Goal: Book appointment/travel/reservation

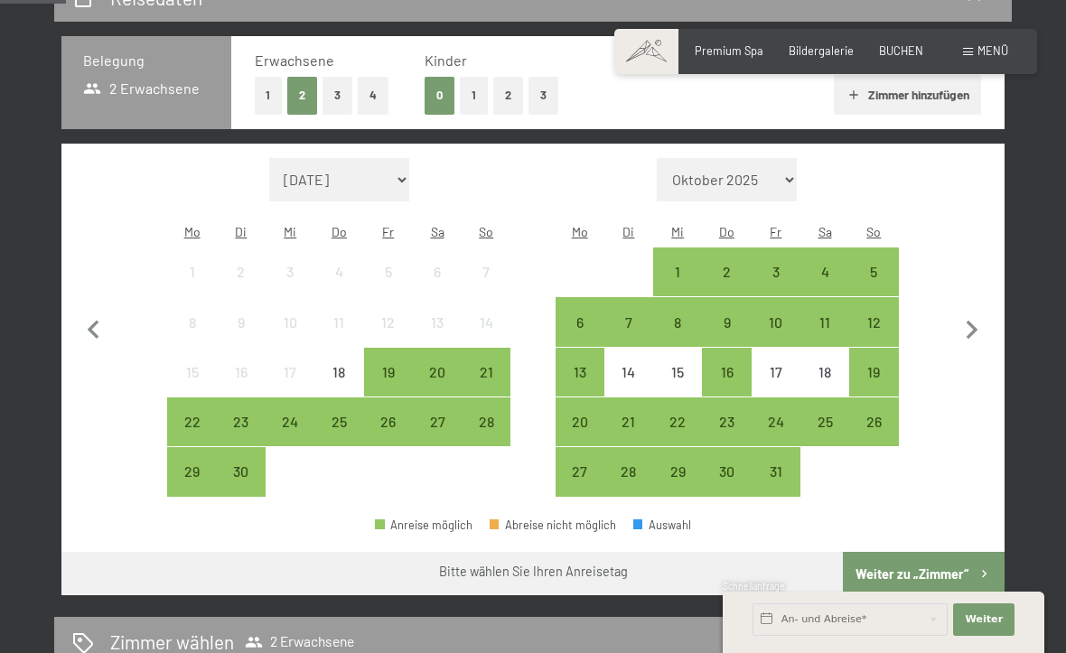
scroll to position [345, 0]
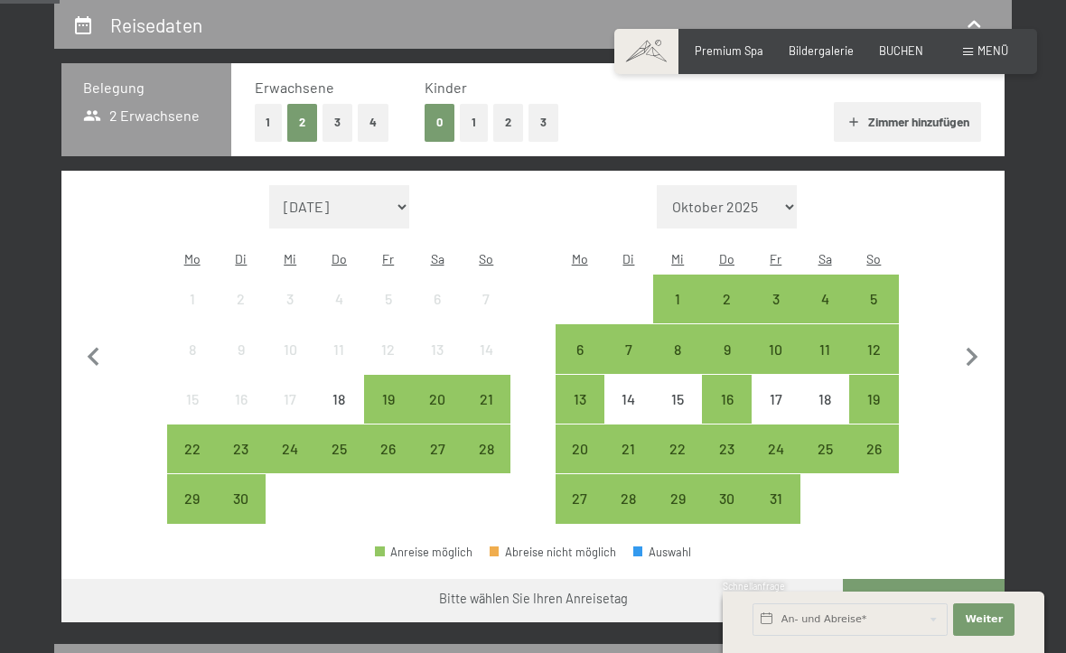
click at [878, 292] on div "5" at bounding box center [873, 314] width 45 height 45
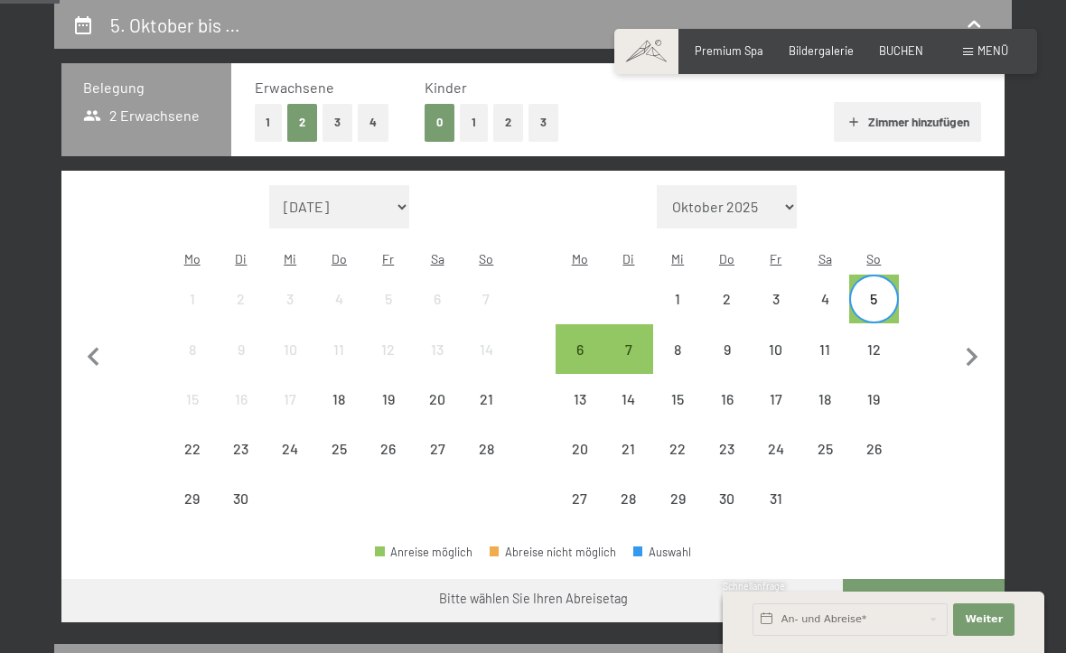
click at [882, 342] on div "12" at bounding box center [873, 364] width 45 height 45
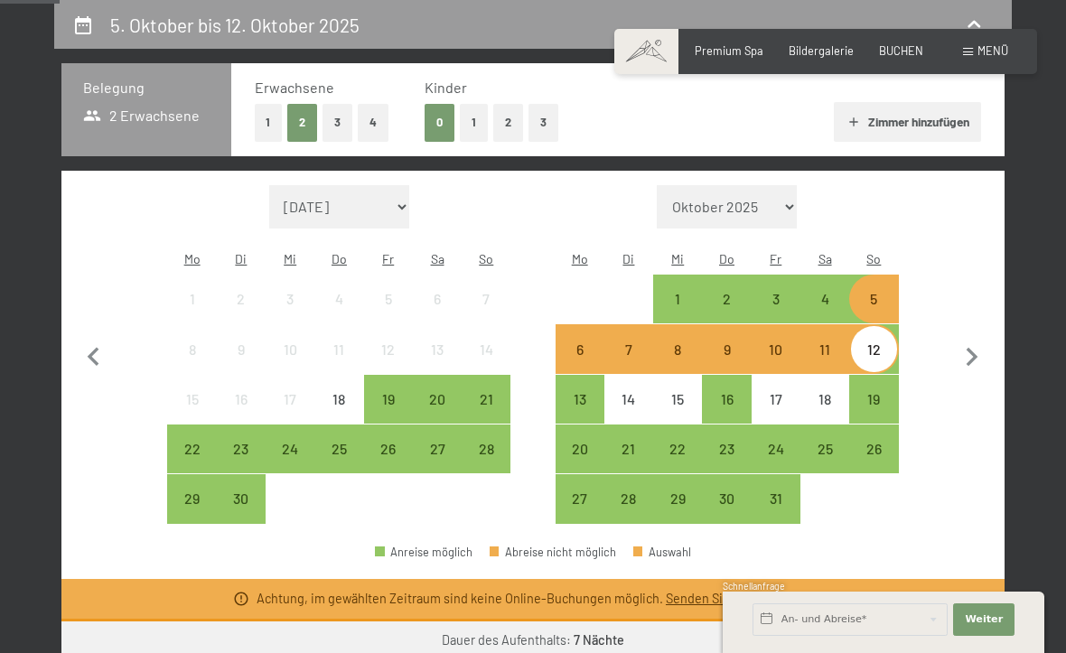
click at [828, 292] on div "4" at bounding box center [824, 314] width 45 height 45
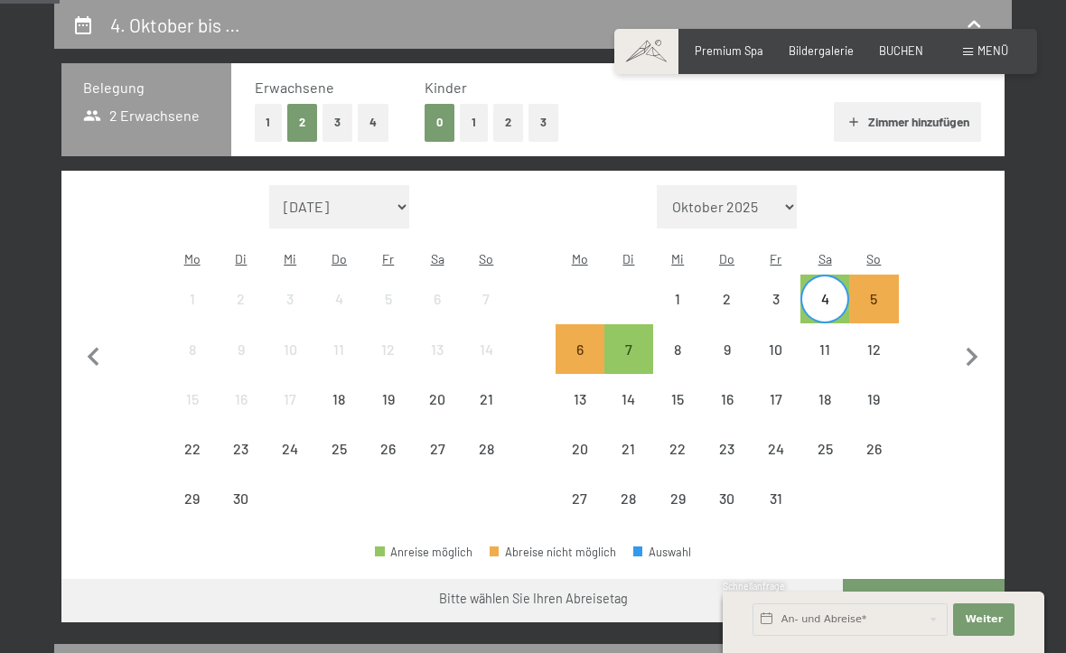
click at [827, 342] on div "11" at bounding box center [824, 364] width 45 height 45
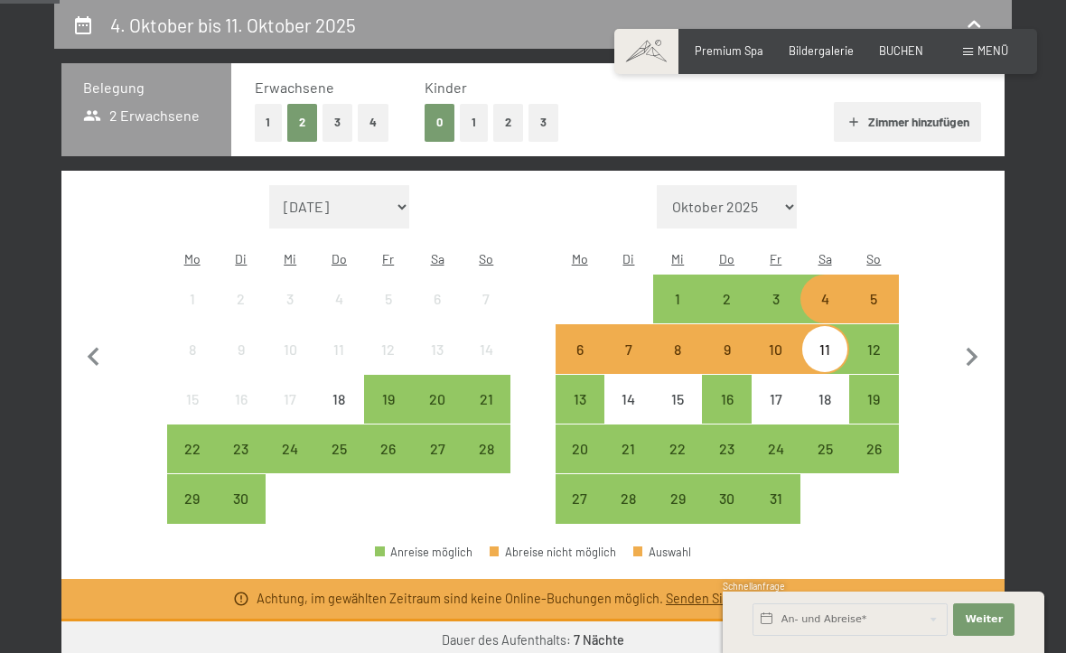
click at [776, 292] on div "3" at bounding box center [775, 314] width 45 height 45
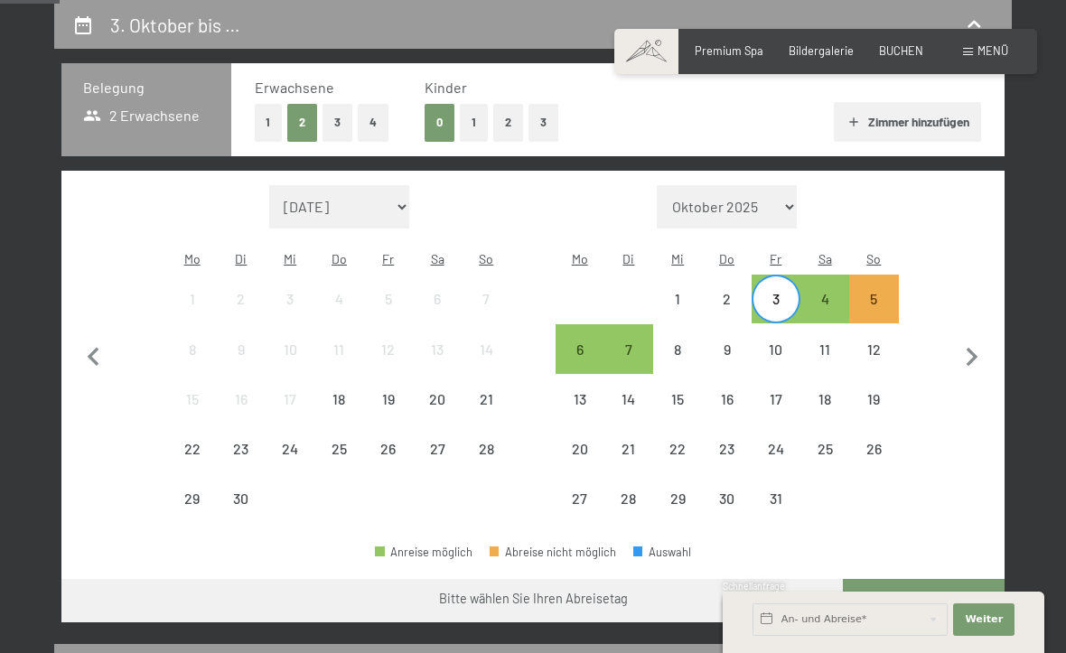
click at [889, 292] on div "5" at bounding box center [873, 314] width 45 height 45
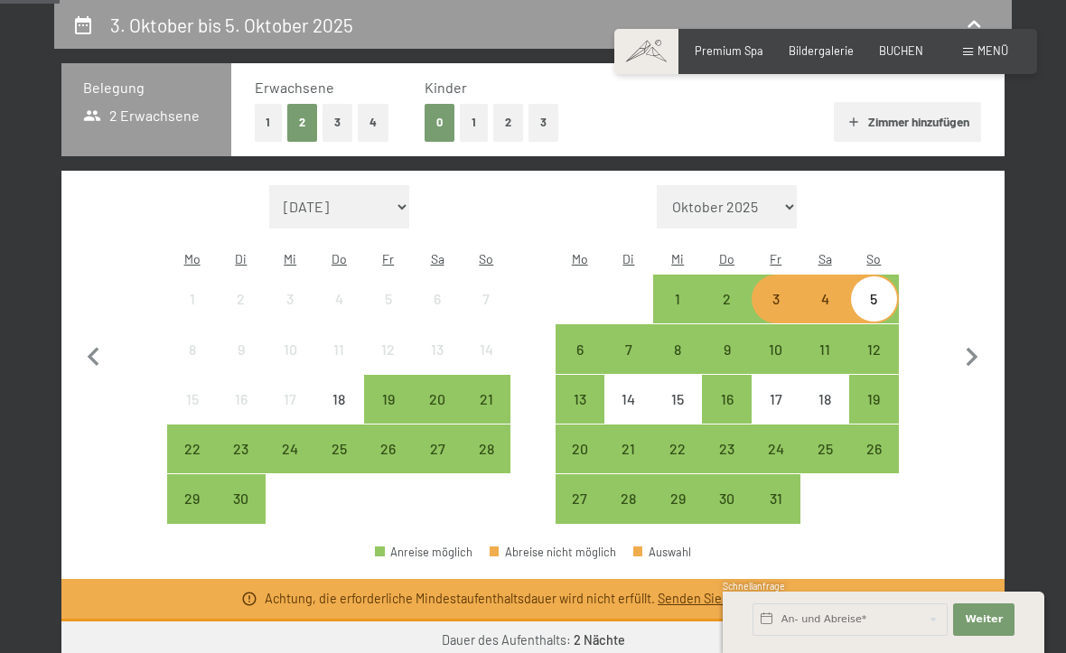
click at [878, 392] on div "19" at bounding box center [873, 414] width 45 height 45
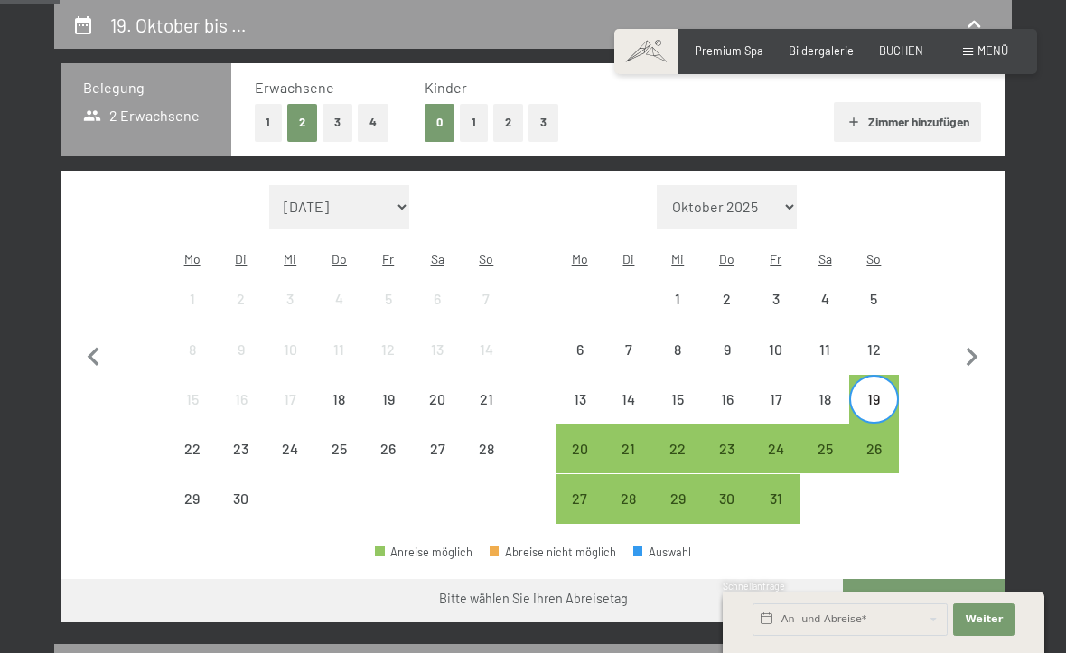
click at [880, 442] on div "26" at bounding box center [873, 464] width 45 height 45
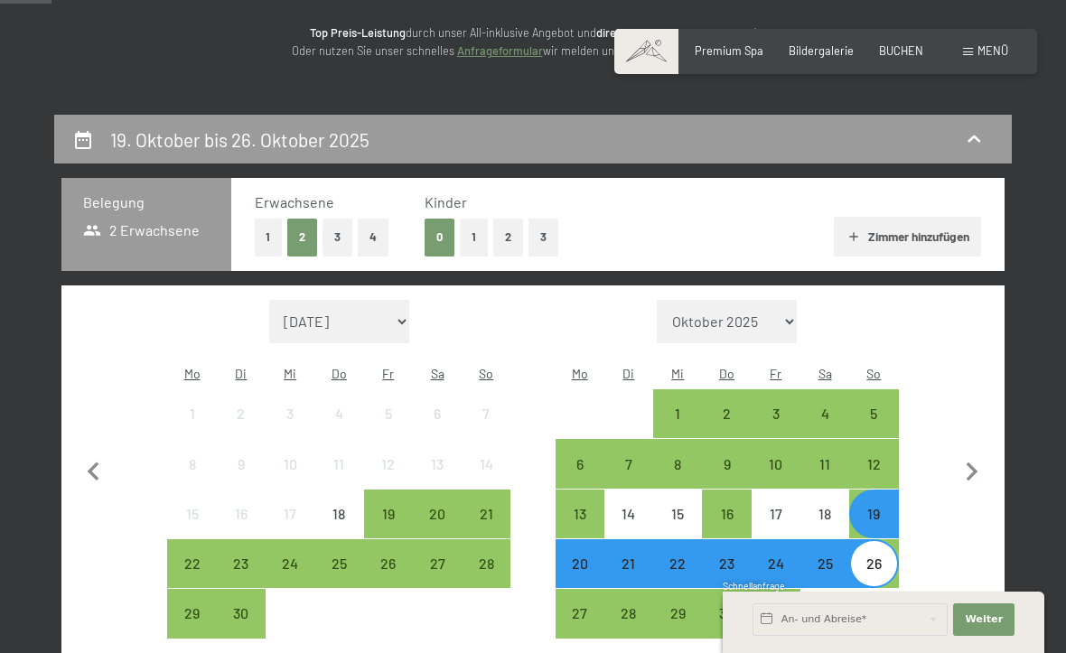
scroll to position [207, 0]
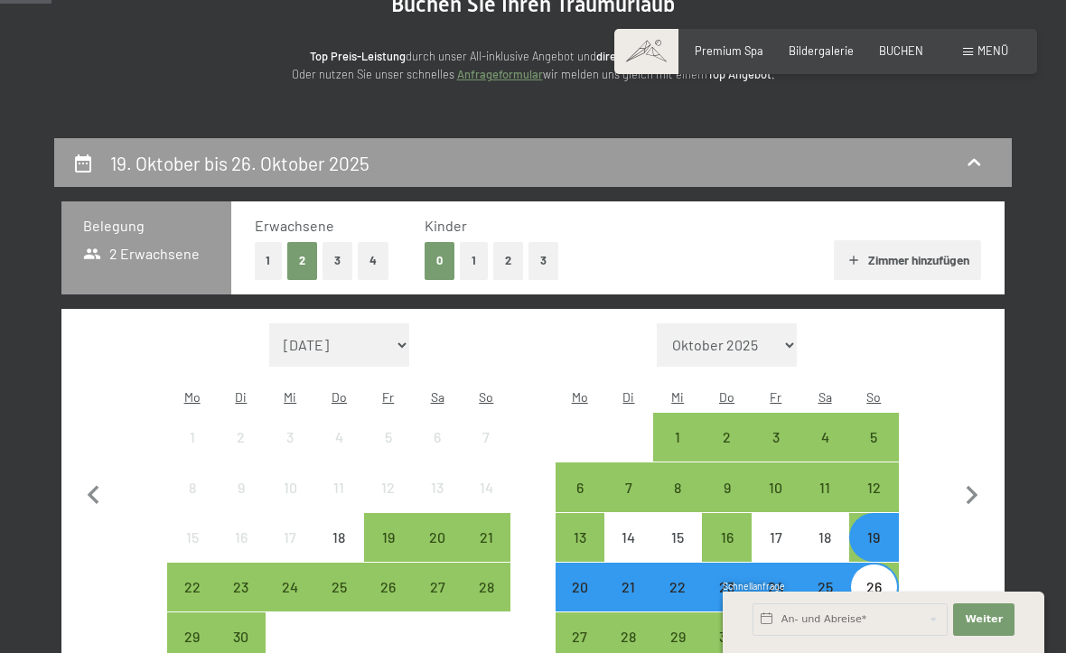
click at [975, 479] on icon "button" at bounding box center [972, 496] width 38 height 38
select select "[DATE]"
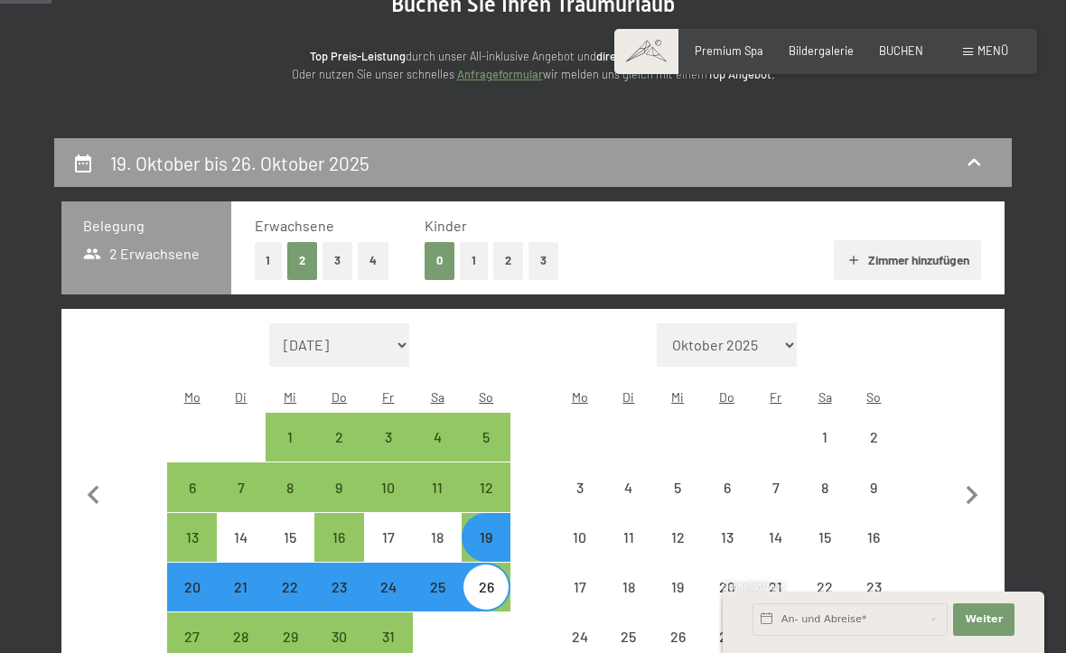
select select "[DATE]"
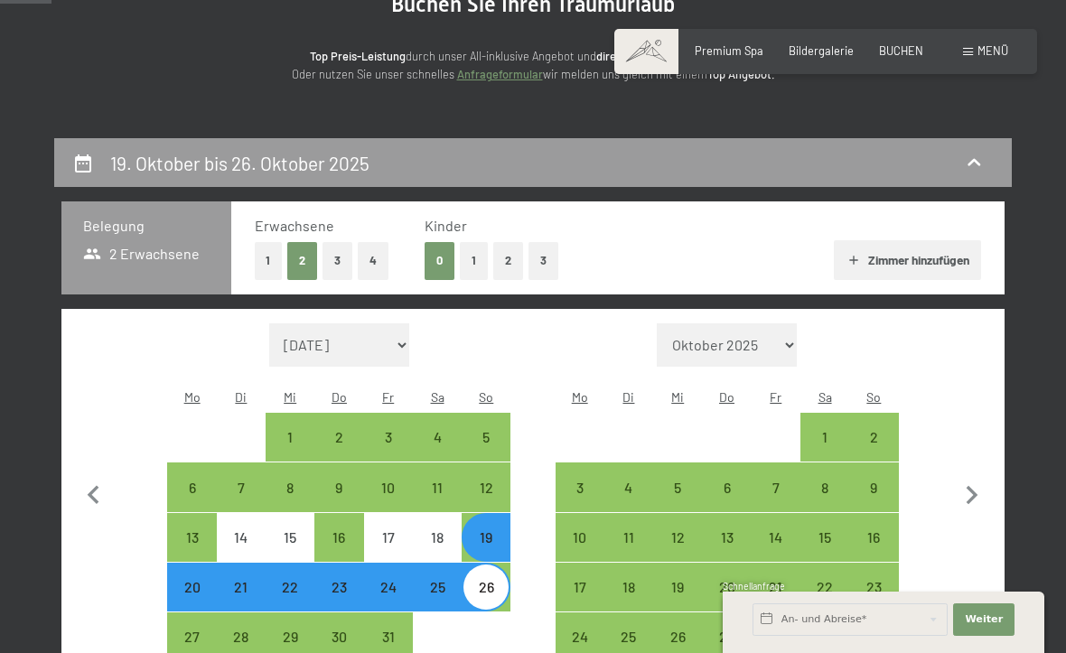
click at [496, 580] on div "26" at bounding box center [485, 602] width 45 height 45
select select "[DATE]"
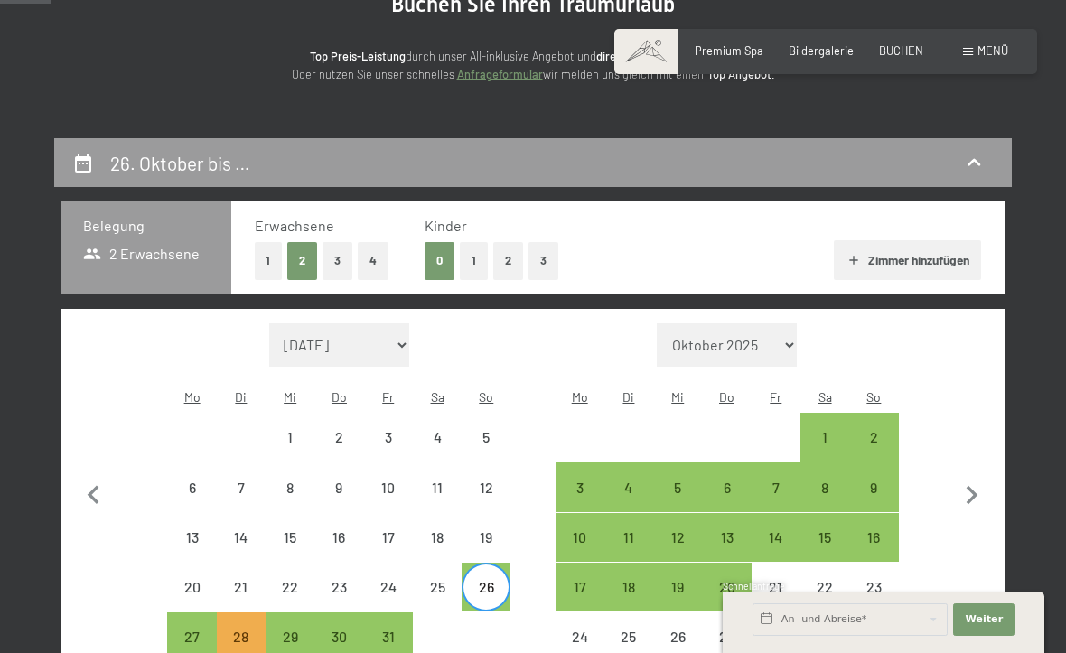
click at [974, 486] on icon "button" at bounding box center [972, 495] width 12 height 19
select select "[DATE]"
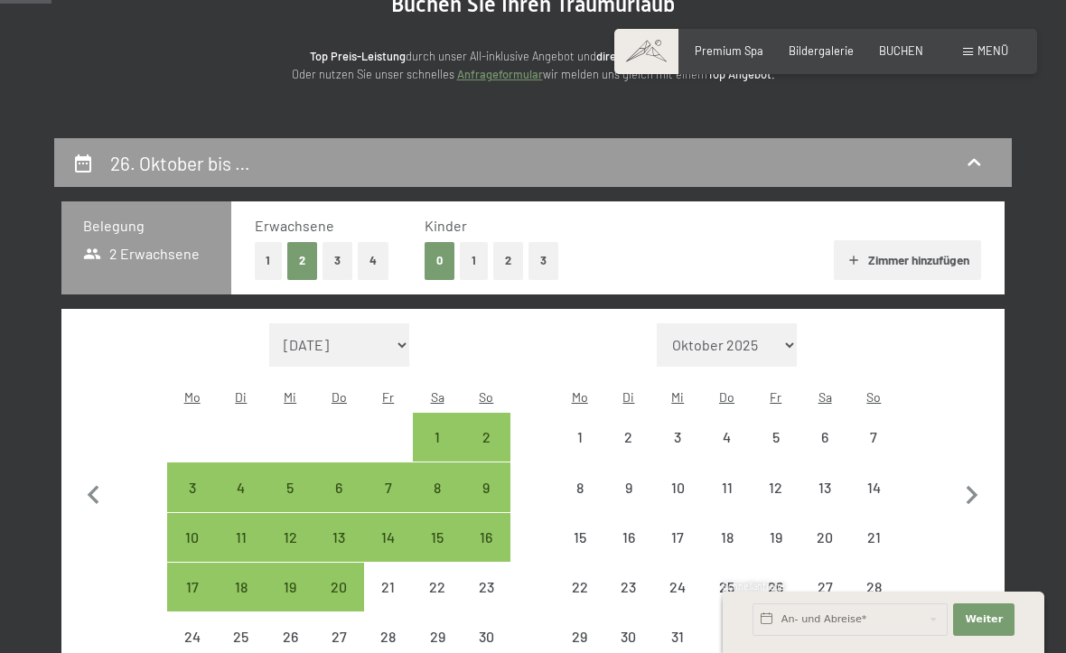
select select "[DATE]"
click at [962, 485] on icon "button" at bounding box center [972, 496] width 38 height 38
select select "[DATE]"
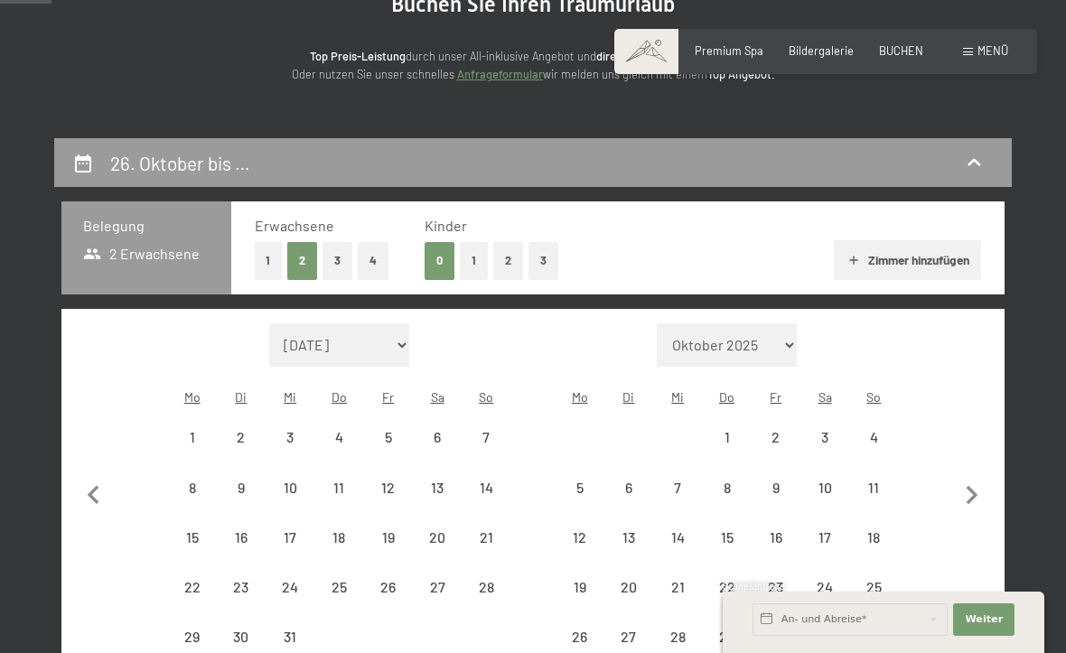
select select "[DATE]"
click at [958, 392] on button "button" at bounding box center [972, 493] width 38 height 340
select select "[DATE]"
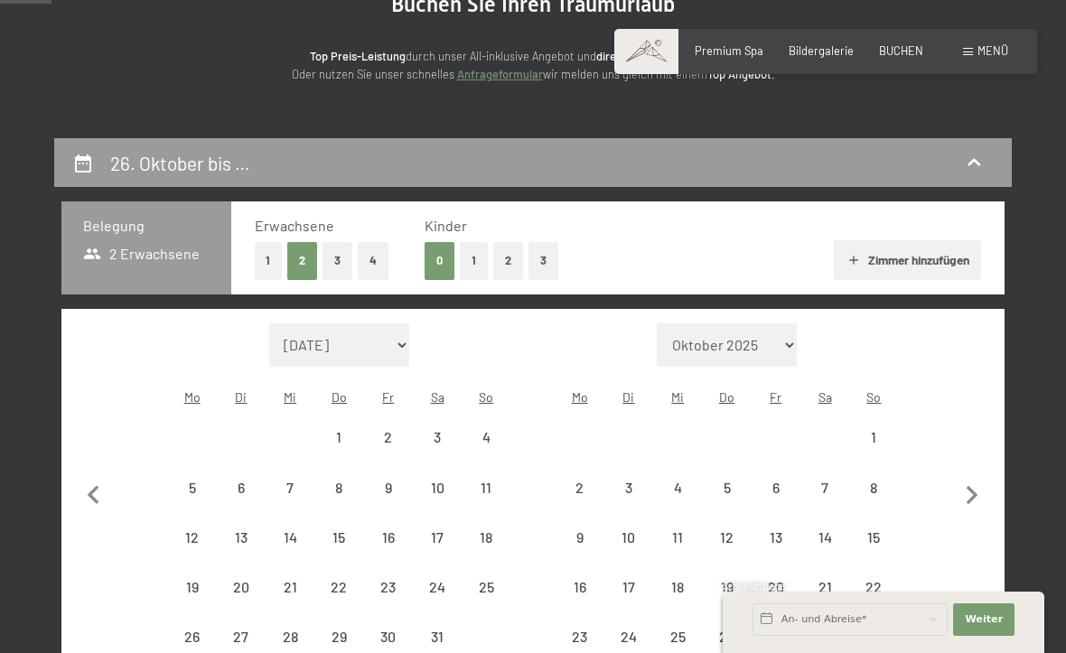
select select "[DATE]"
click at [445, 480] on div "10" at bounding box center [436, 502] width 45 height 45
select select "[DATE]"
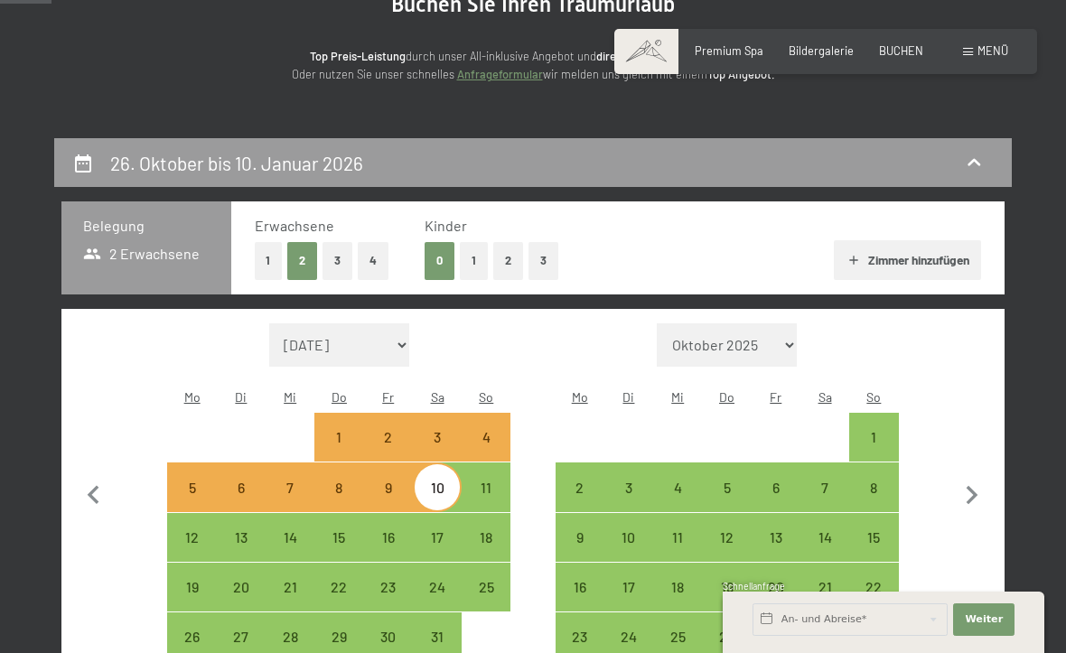
click at [443, 530] on div "17" at bounding box center [436, 552] width 45 height 45
select select "[DATE]"
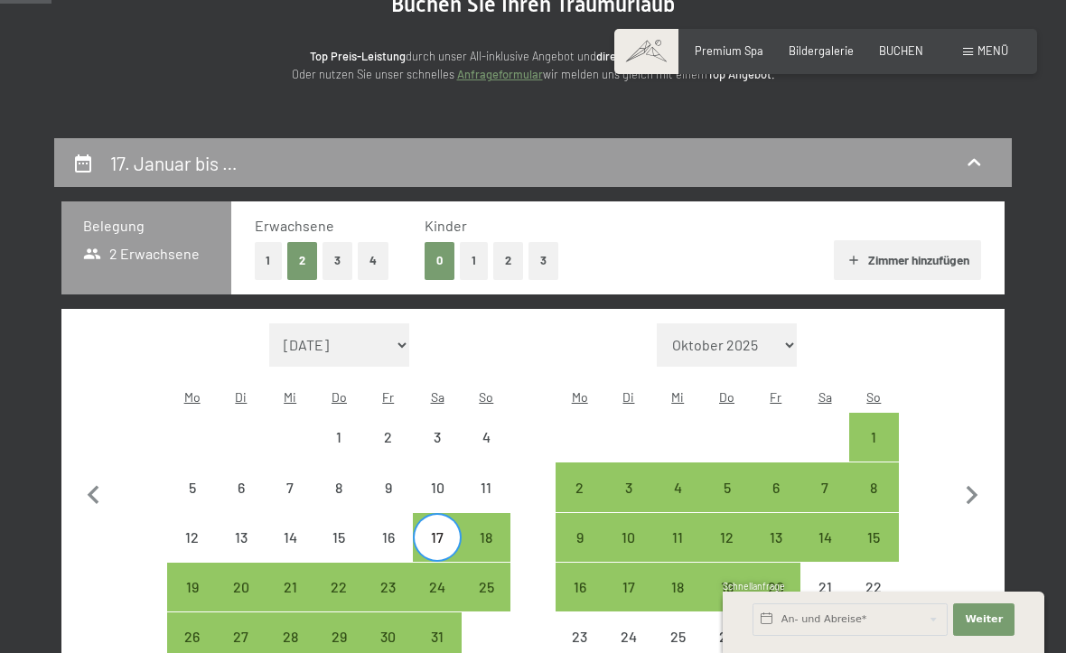
click at [438, 480] on div "10" at bounding box center [436, 502] width 45 height 45
select select "[DATE]"
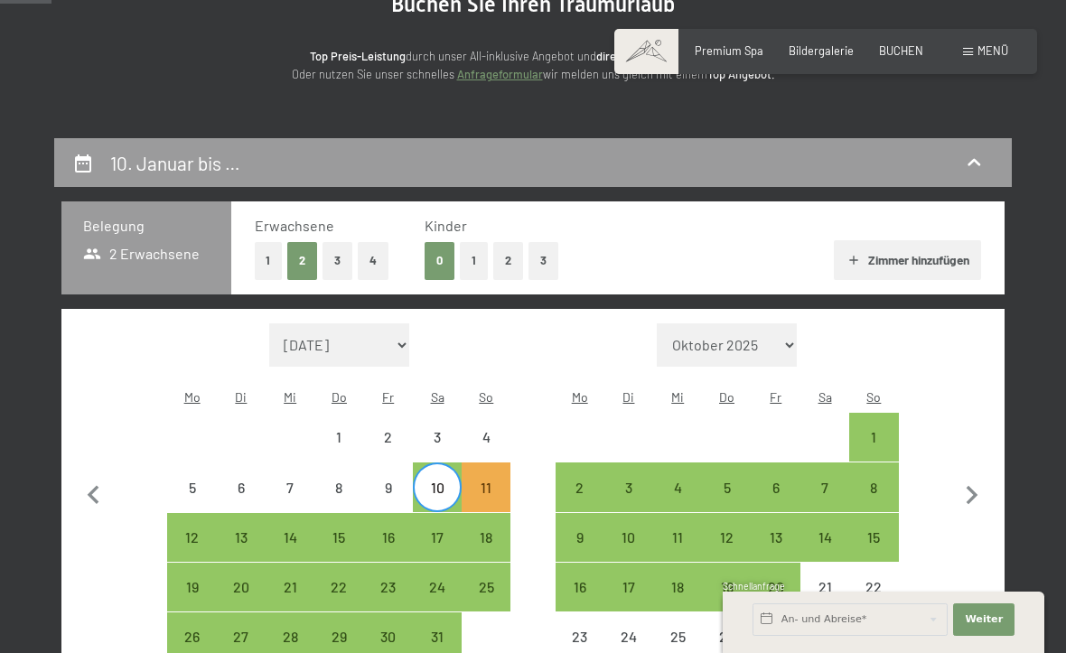
click at [444, 530] on div "17" at bounding box center [436, 552] width 45 height 45
select select "[DATE]"
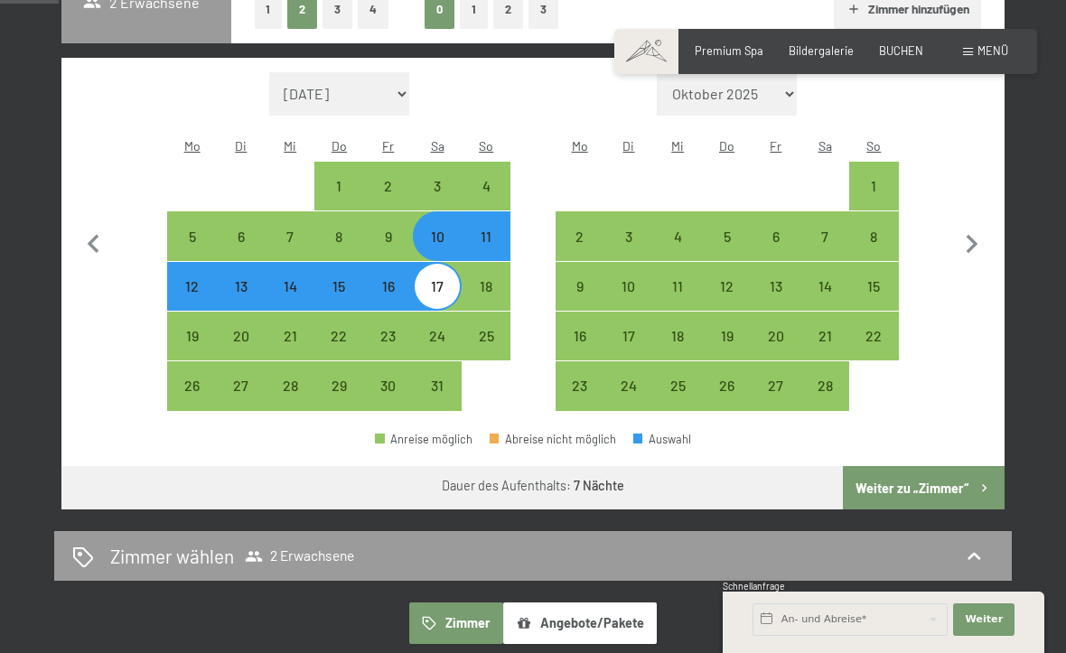
click at [950, 466] on button "Weiter zu „Zimmer“" at bounding box center [924, 487] width 162 height 43
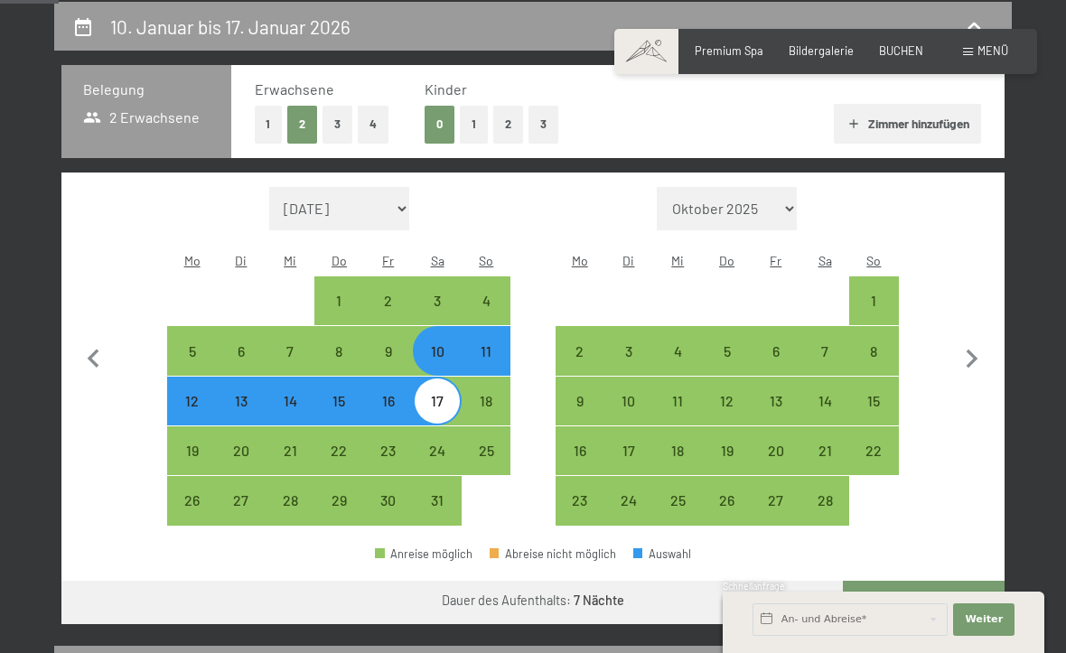
select select "[DATE]"
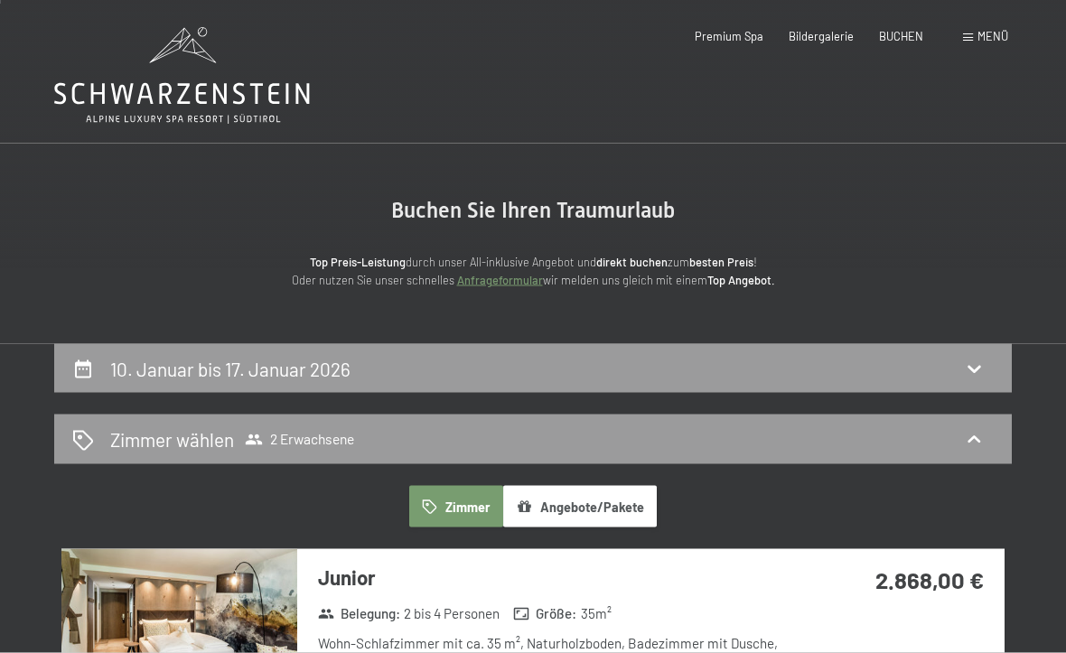
scroll to position [0, 0]
